Goal: Obtain resource: Obtain resource

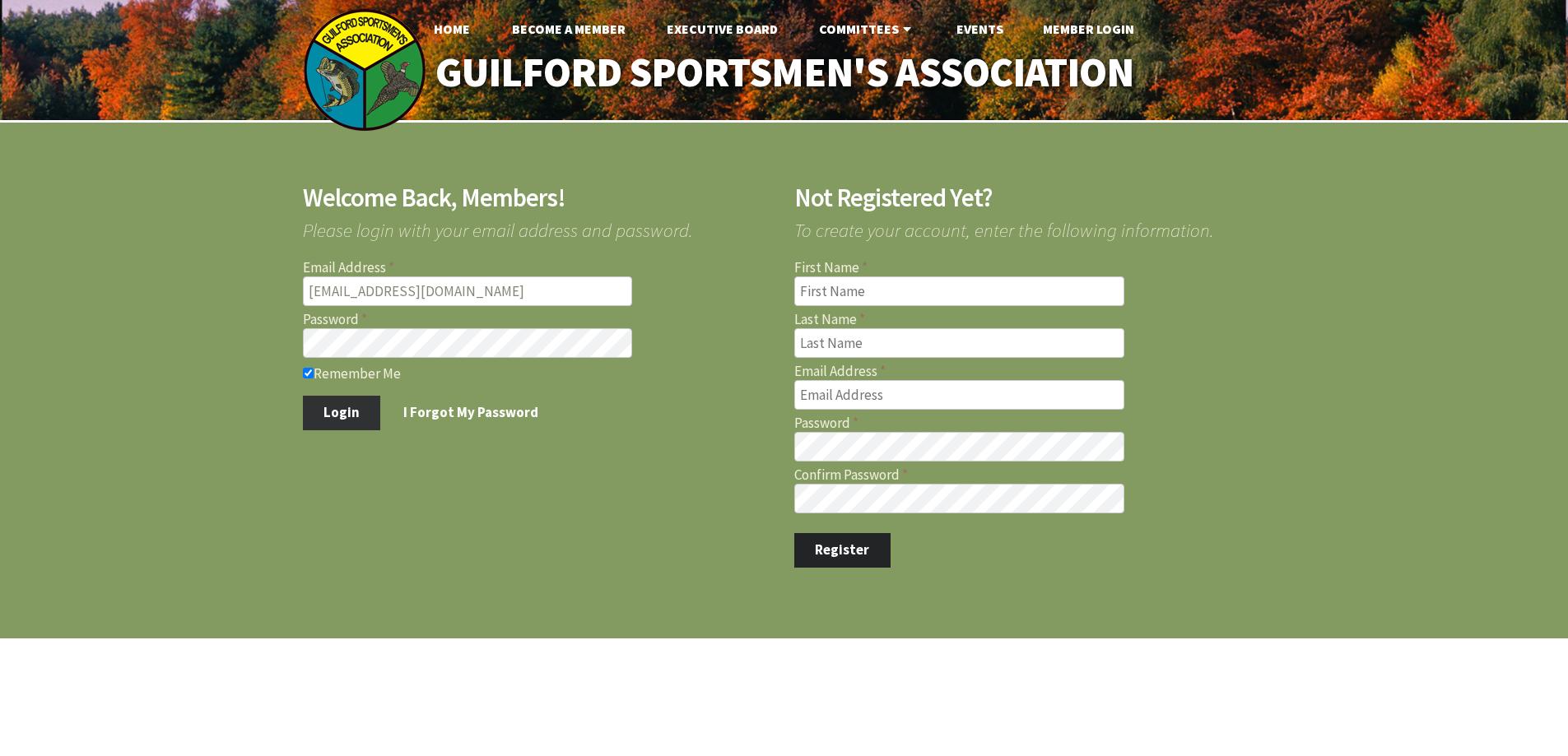
type input "[EMAIL_ADDRESS][DOMAIN_NAME]"
click at [331, 421] on button "Login" at bounding box center [342, 413] width 79 height 34
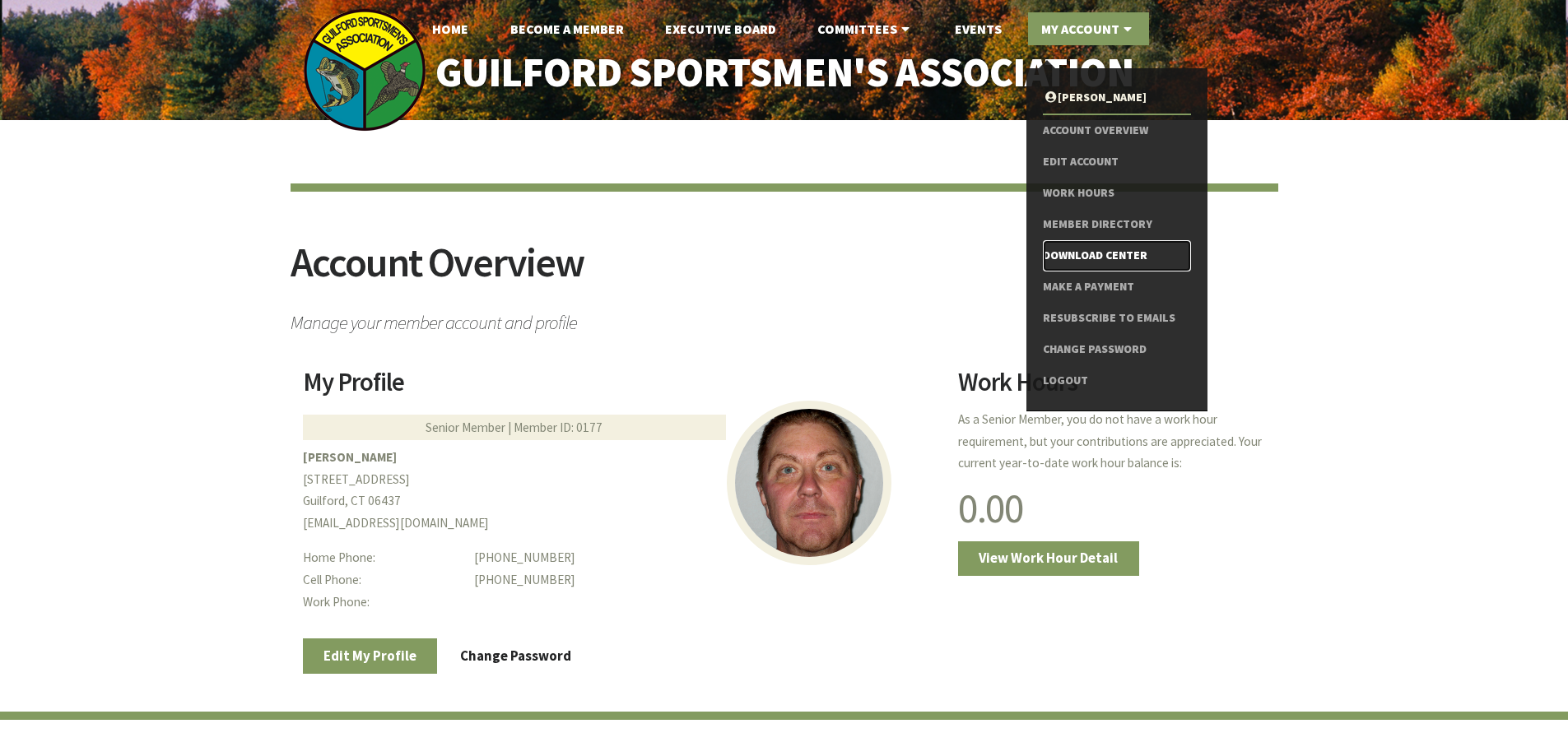
click at [1097, 255] on link "Download Center" at bounding box center [1116, 255] width 147 height 32
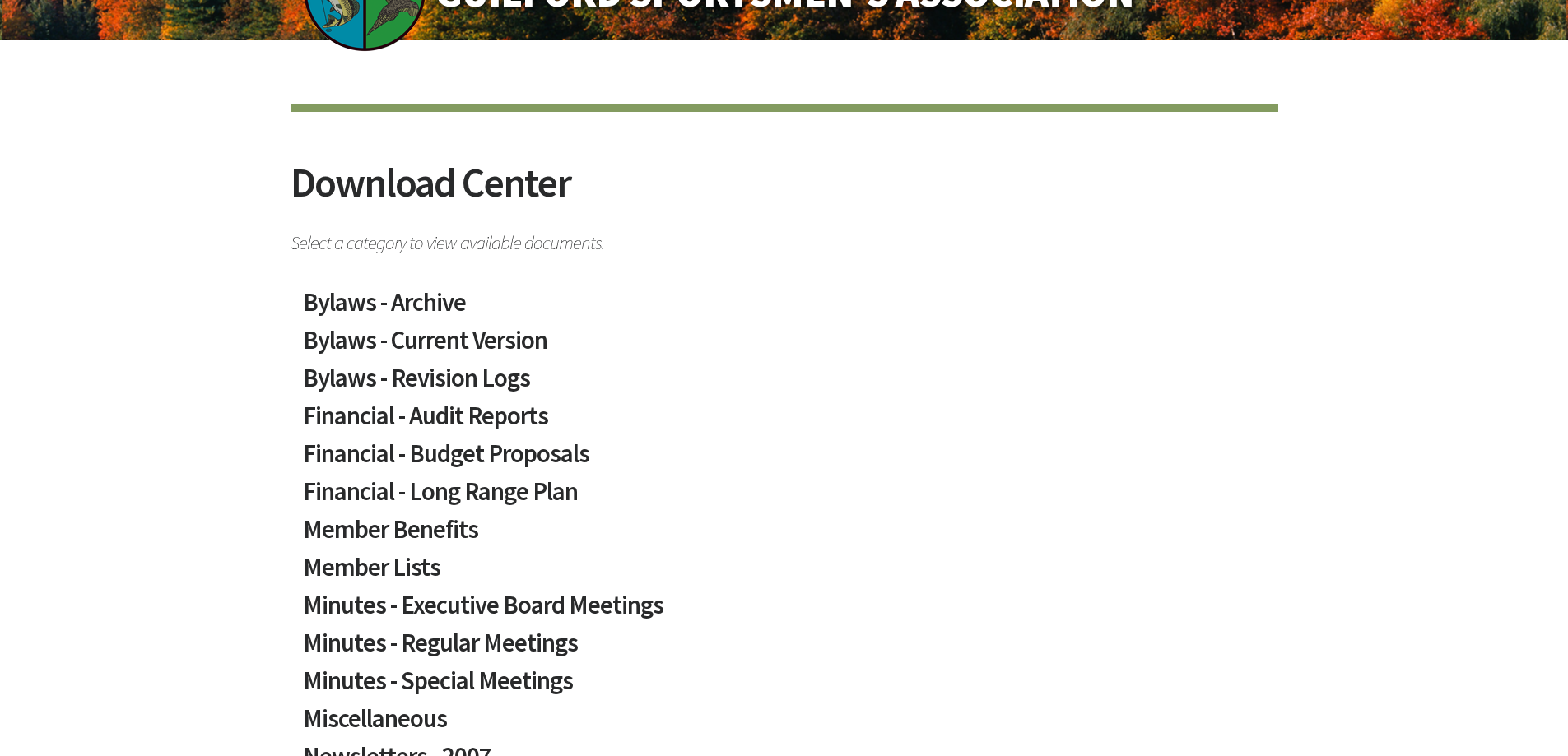
scroll to position [329, 0]
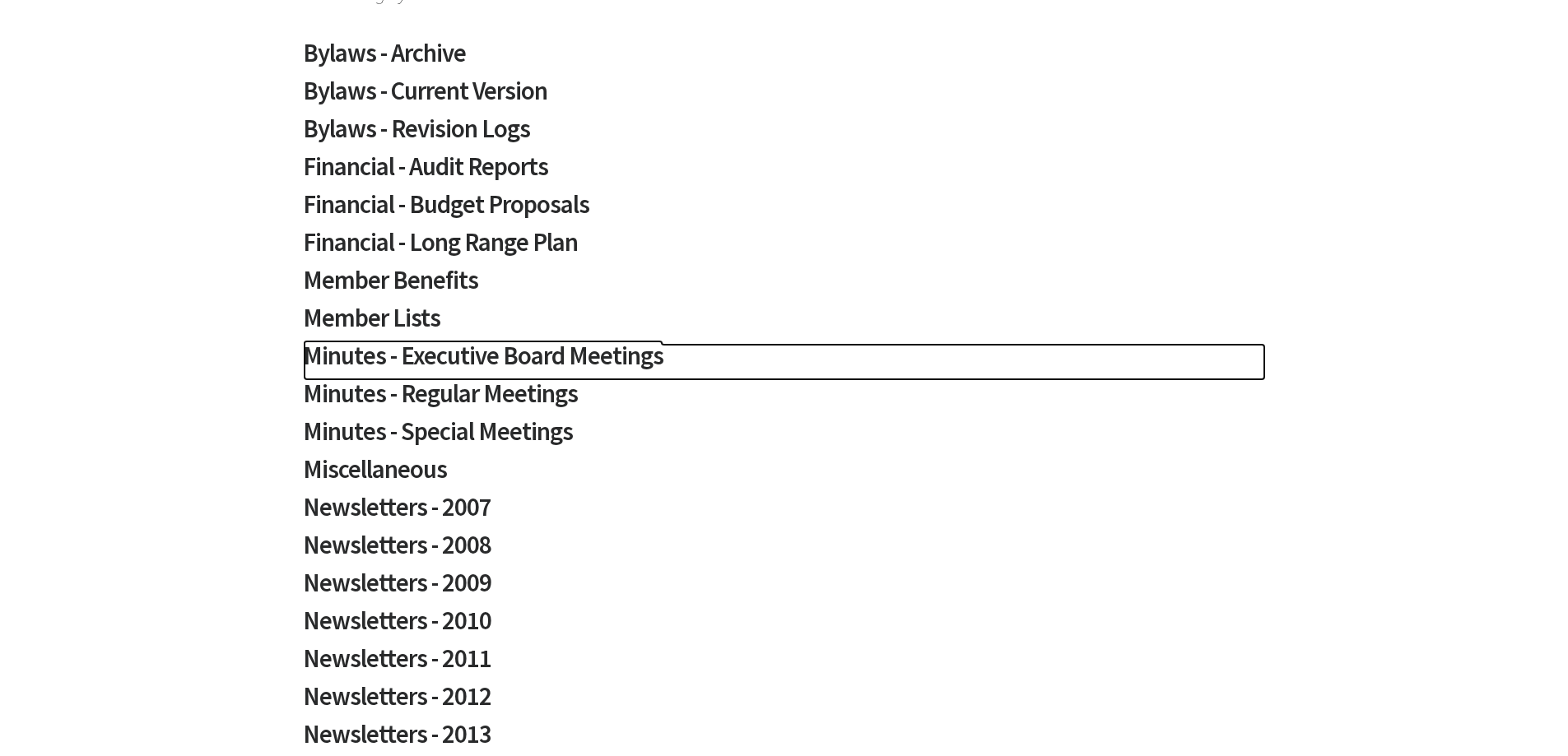
click at [530, 361] on h2 "Minutes - Executive Board Meetings" at bounding box center [784, 362] width 962 height 38
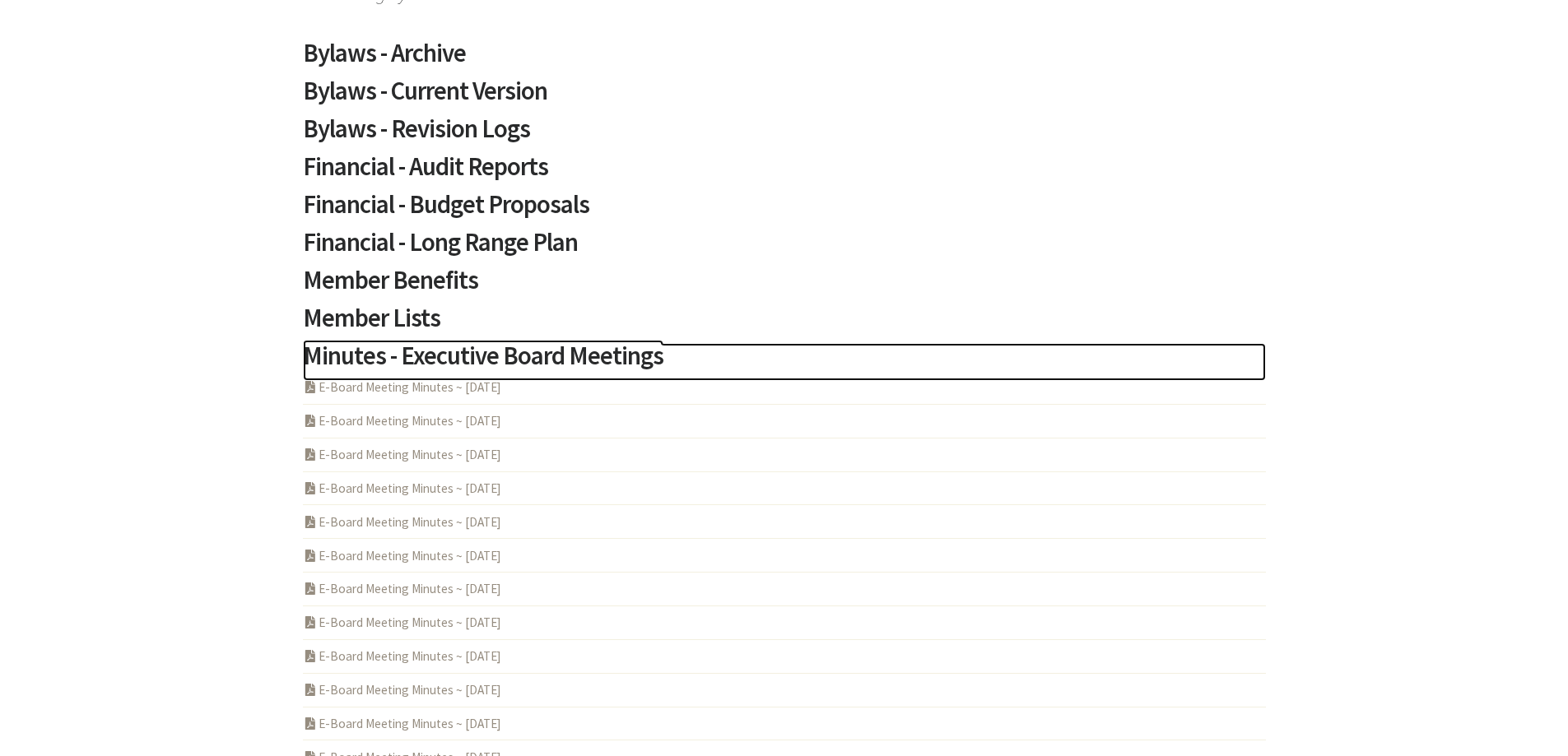
click at [530, 361] on h2 "Minutes - Executive Board Meetings" at bounding box center [784, 362] width 962 height 38
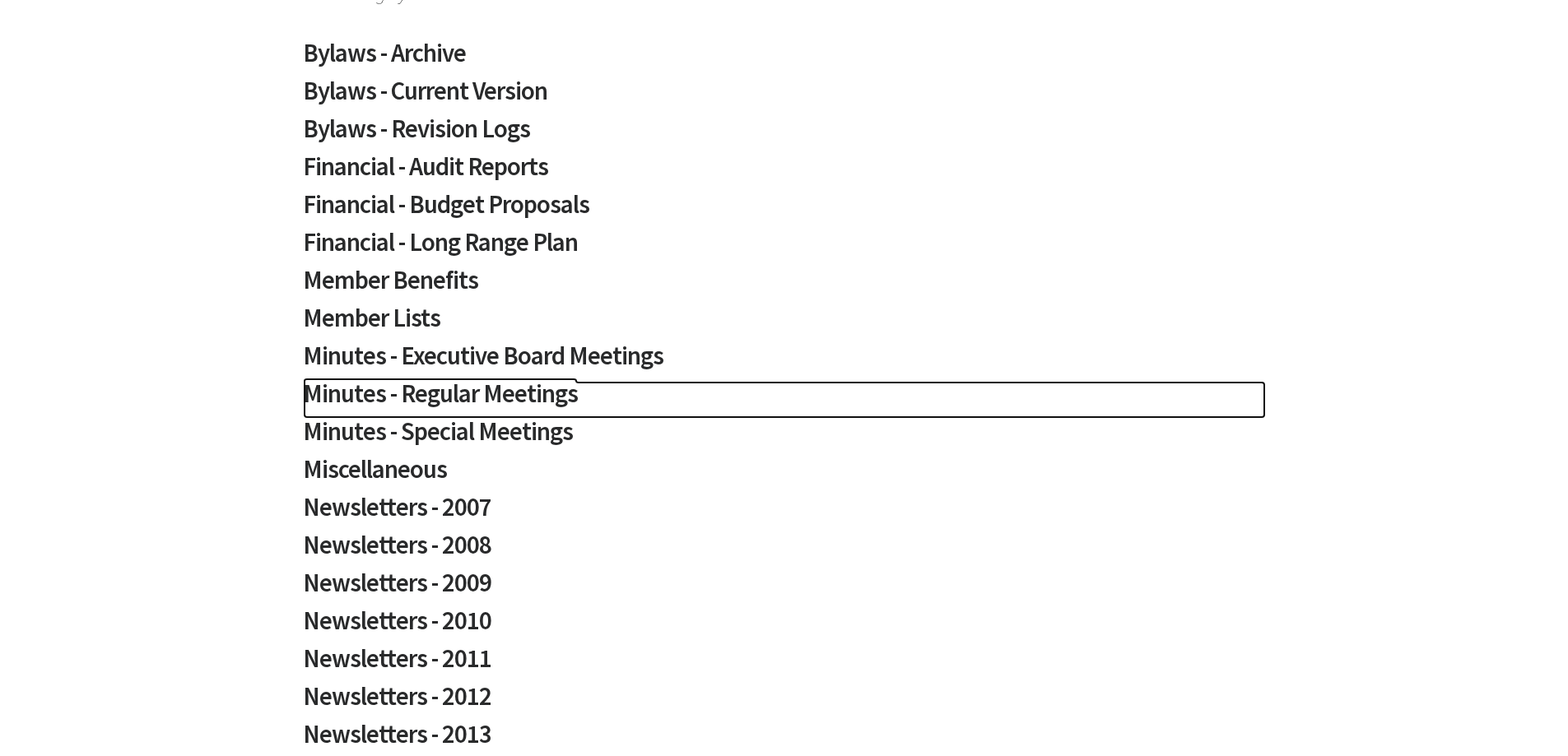
click at [510, 407] on h2 "Minutes - Regular Meetings" at bounding box center [784, 400] width 962 height 38
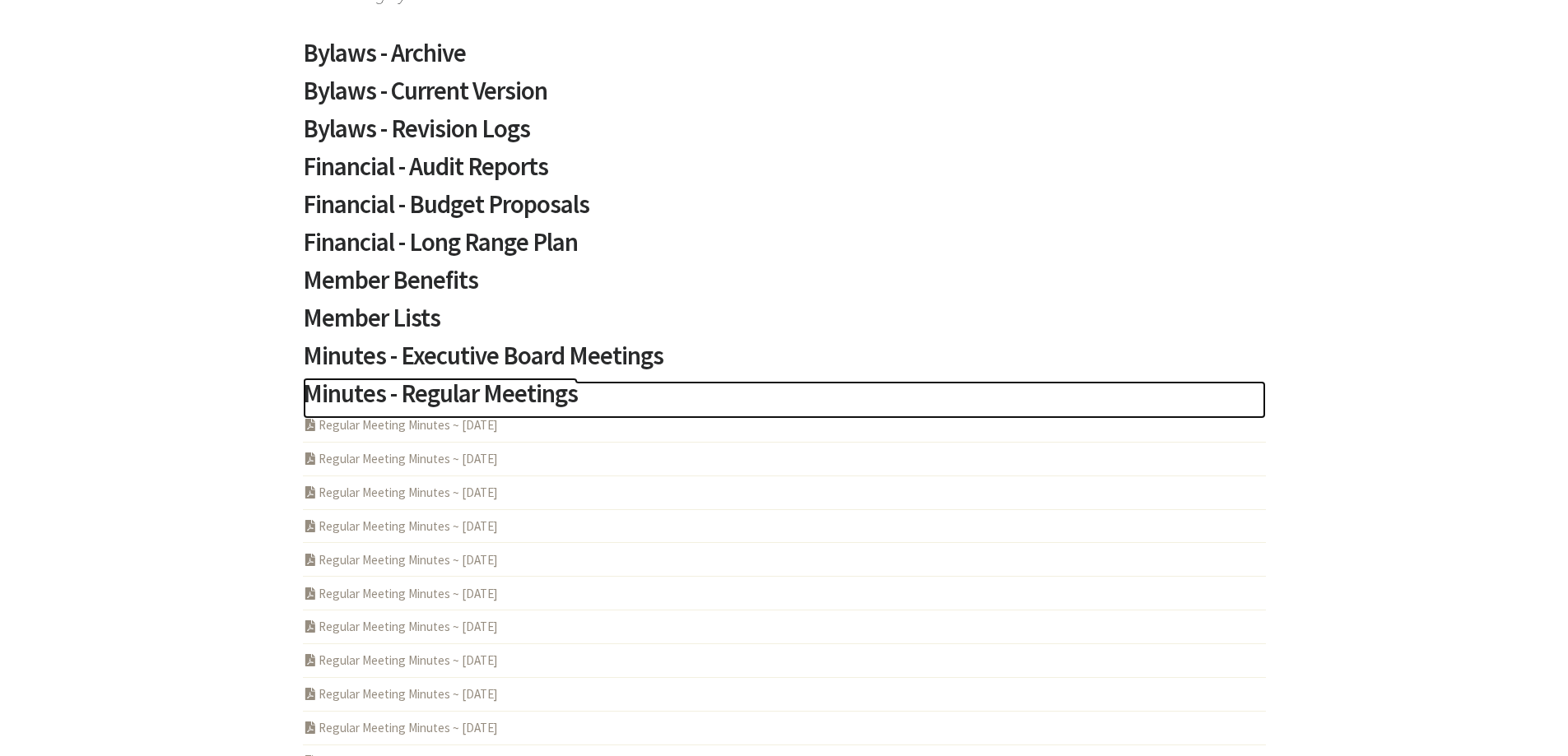
click at [514, 397] on h2 "Minutes - Regular Meetings" at bounding box center [784, 400] width 962 height 38
